Goal: Task Accomplishment & Management: Use online tool/utility

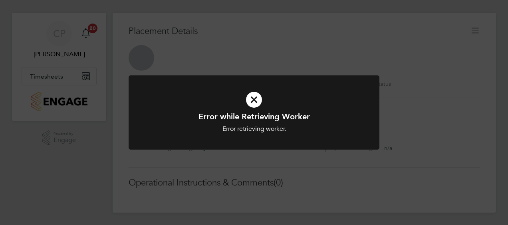
click at [313, 187] on div "Error while Retrieving Worker Error retrieving worker. Cancel Okay" at bounding box center [254, 112] width 508 height 225
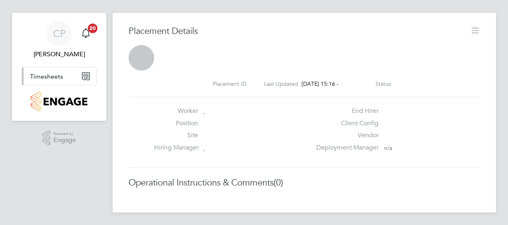
click at [51, 75] on span "Timesheets" at bounding box center [46, 77] width 33 height 8
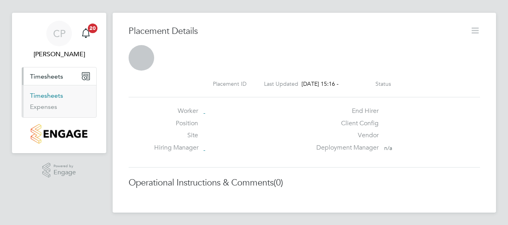
click at [53, 96] on link "Timesheets" at bounding box center [46, 96] width 33 height 8
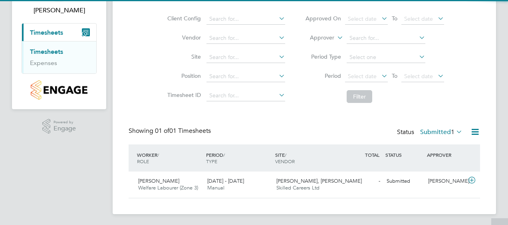
scroll to position [55, 0]
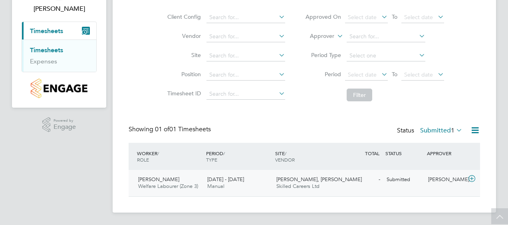
click at [292, 184] on span "Skilled Careers Ltd" at bounding box center [297, 186] width 43 height 7
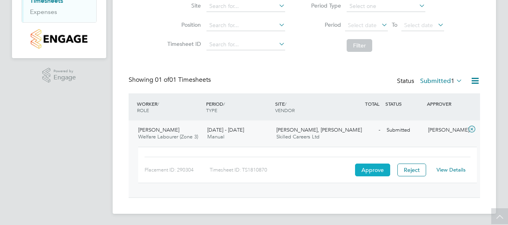
scroll to position [105, 0]
click at [371, 169] on button "Approve" at bounding box center [372, 169] width 35 height 13
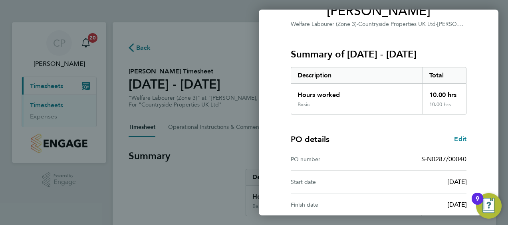
scroll to position [77, 0]
click at [283, 111] on div "Timesheet approval of Jayne Barrett Welfare Labourer (Zone 3) · Countryside Pro…" at bounding box center [378, 127] width 195 height 319
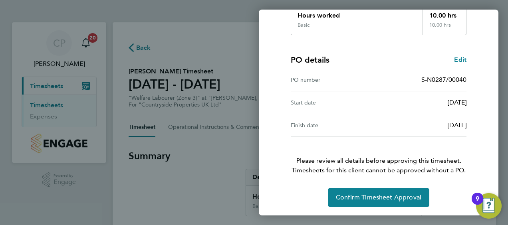
scroll to position [157, 0]
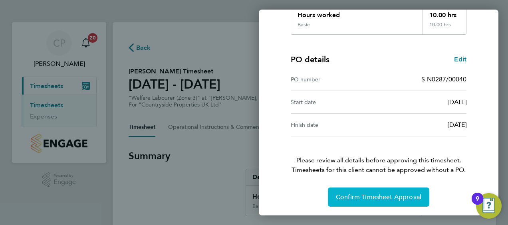
click at [377, 199] on span "Confirm Timesheet Approval" at bounding box center [378, 197] width 85 height 8
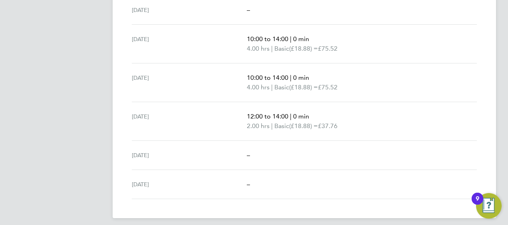
scroll to position [293, 0]
